Goal: Communication & Community: Ask a question

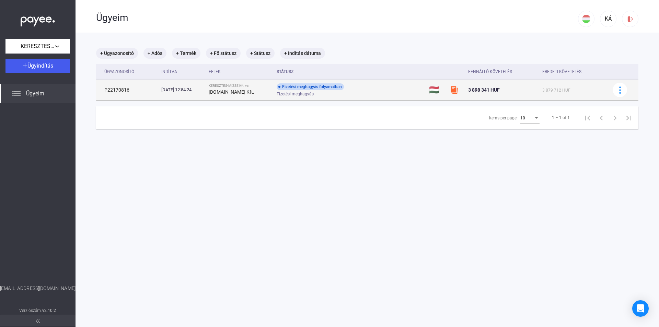
click at [263, 92] on div "[DOMAIN_NAME] Kft." at bounding box center [240, 92] width 62 height 8
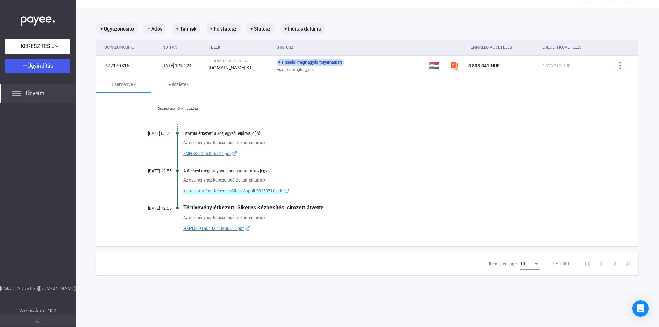
scroll to position [33, 0]
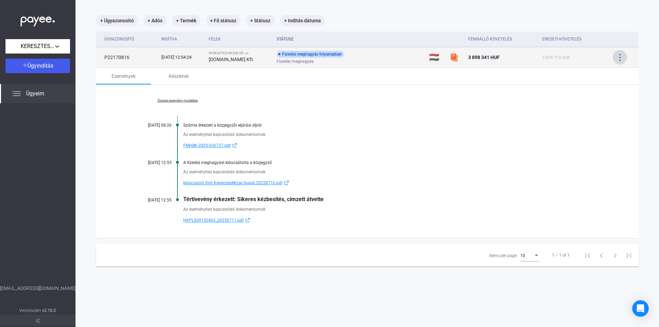
click at [617, 57] on img at bounding box center [620, 57] width 7 height 7
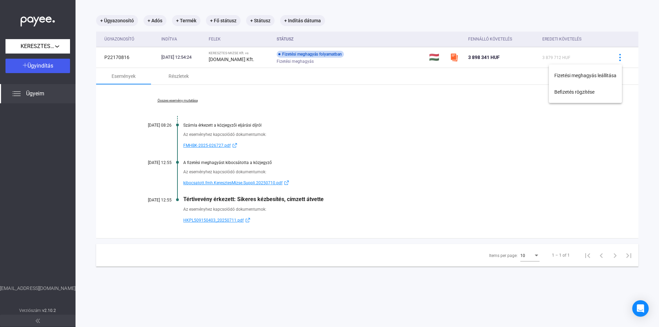
click at [456, 136] on div at bounding box center [329, 163] width 659 height 327
click at [636, 307] on div "Open Intercom Messenger" at bounding box center [641, 309] width 18 height 18
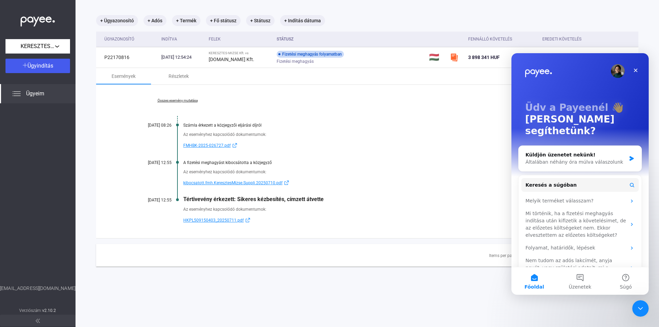
scroll to position [0, 0]
click at [584, 288] on span "Üzenetek" at bounding box center [580, 287] width 23 height 5
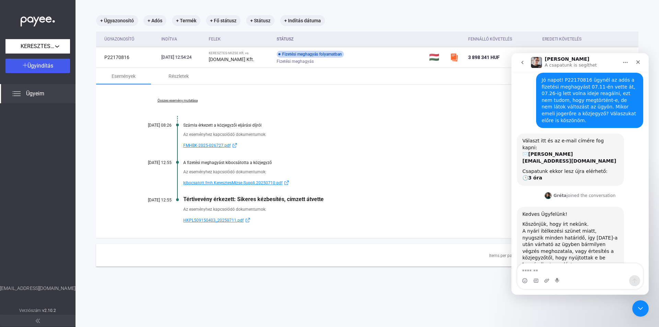
scroll to position [44, 0]
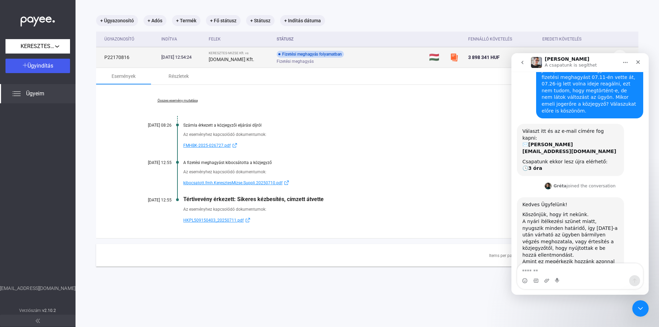
drag, startPoint x: 105, startPoint y: 58, endPoint x: 130, endPoint y: 57, distance: 25.4
click at [130, 57] on td "P22170816" at bounding box center [127, 57] width 62 height 21
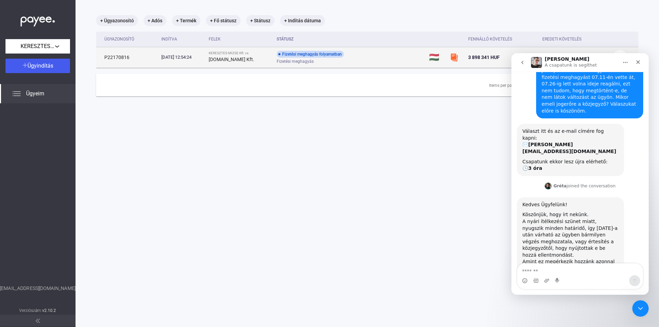
copy td "P22170816"
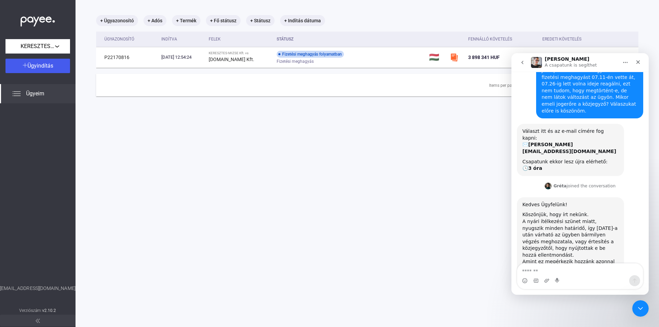
click at [523, 61] on icon "go back" at bounding box center [523, 62] width 2 height 3
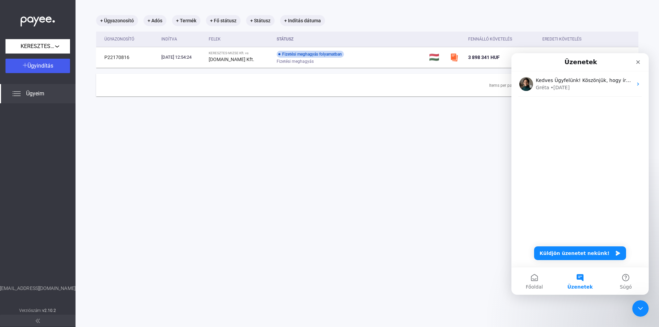
scroll to position [0, 0]
click at [537, 282] on button "Főoldal" at bounding box center [535, 280] width 46 height 27
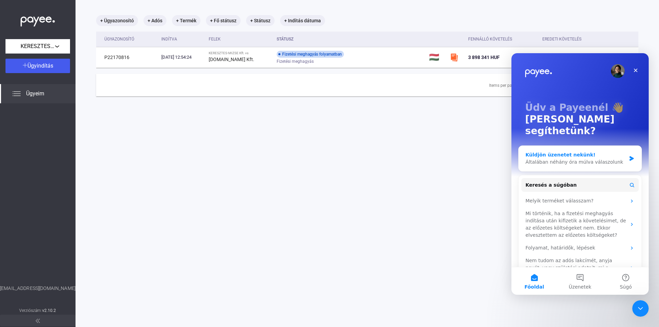
click at [580, 159] on div "Általában néhány óra múlva válaszolunk" at bounding box center [576, 162] width 101 height 7
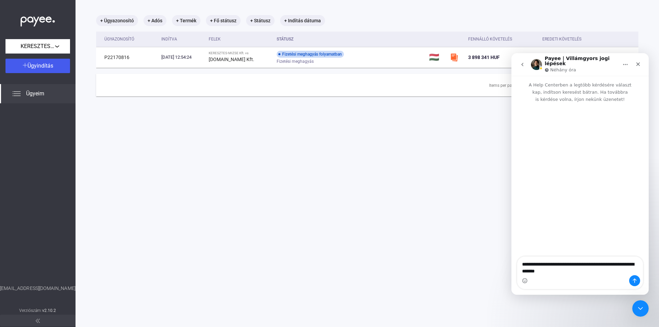
type textarea "**********"
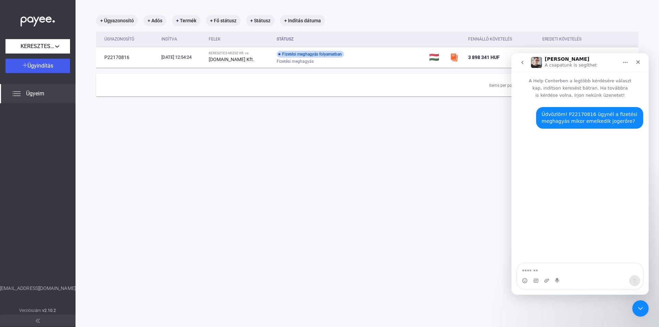
click at [519, 62] on button "go back" at bounding box center [522, 62] width 13 height 13
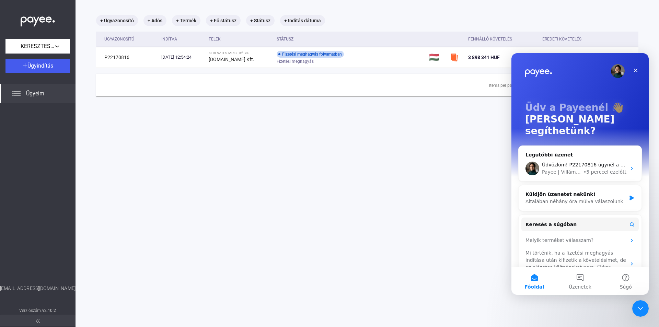
click at [434, 121] on main "+ Ügyazonosító + Adós + Termék + Fő státusz + Státusz + Indítás dátuma Ügyazono…" at bounding box center [368, 163] width 584 height 327
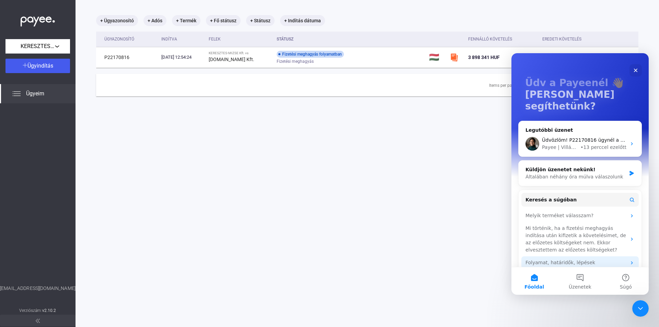
scroll to position [42, 0]
